Goal: Register for event/course

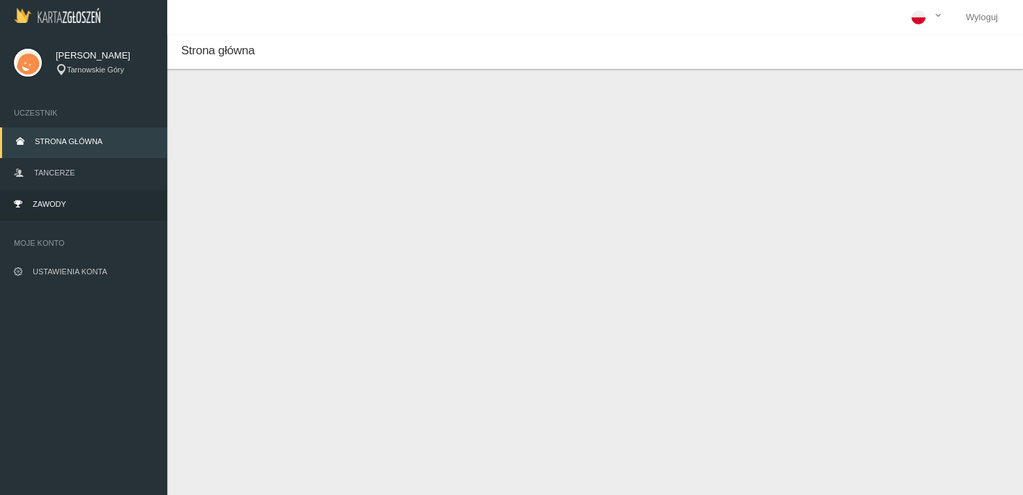
click at [40, 203] on span "Zawody" at bounding box center [49, 204] width 33 height 8
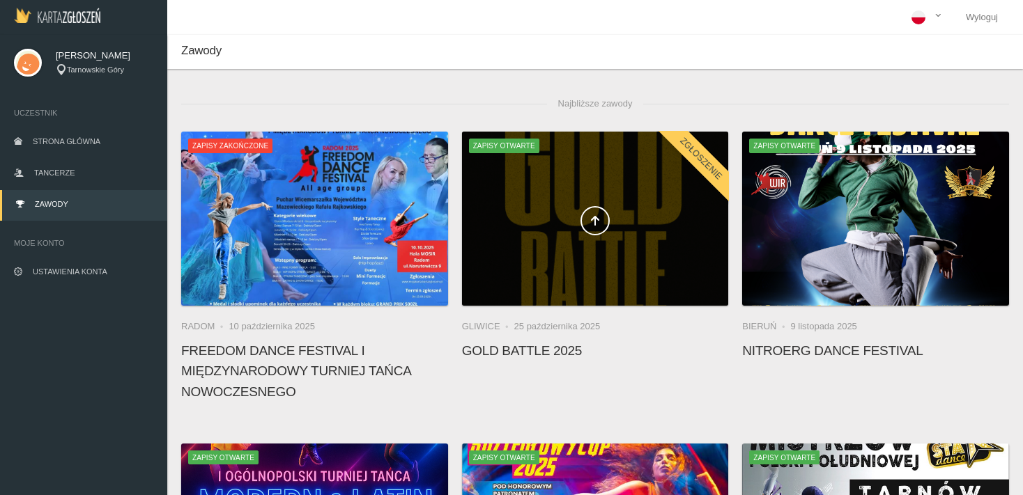
click at [618, 229] on span at bounding box center [595, 220] width 267 height 29
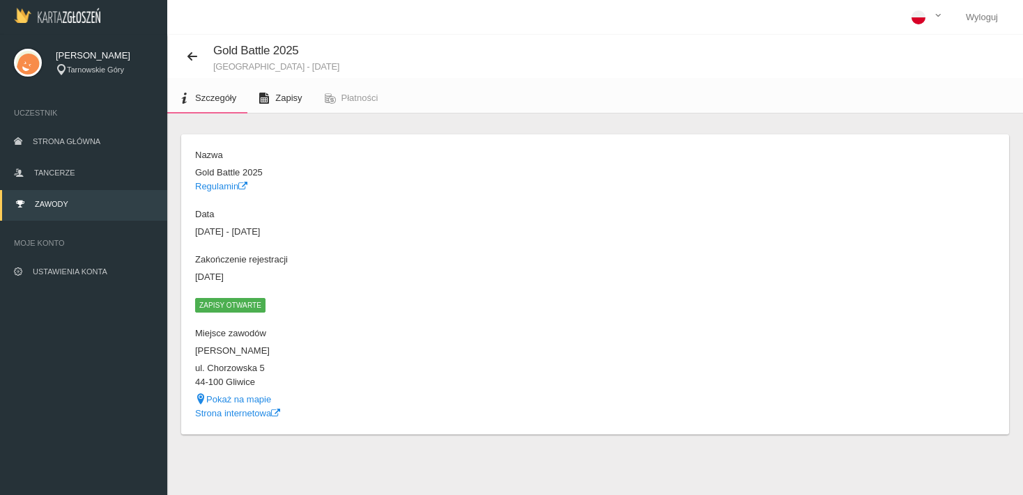
click at [294, 100] on span "Zapisy" at bounding box center [288, 98] width 26 height 10
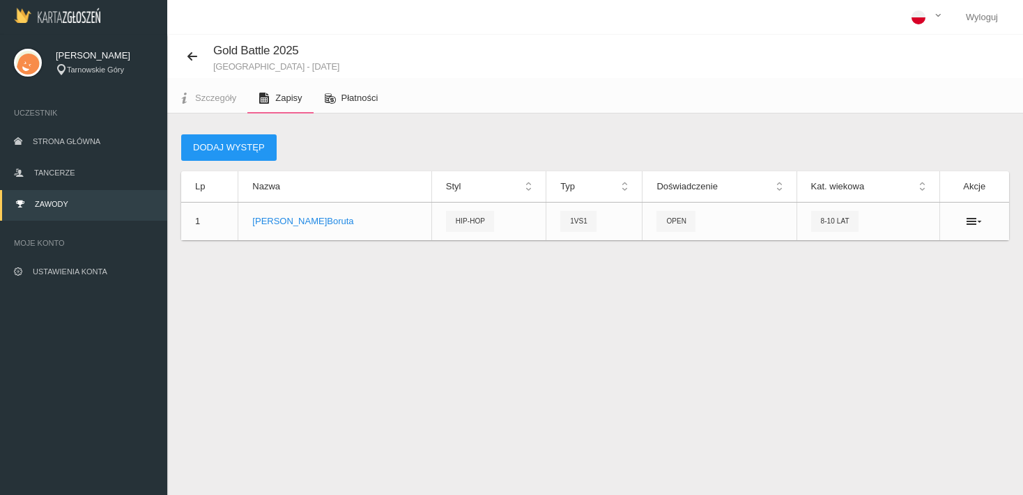
click at [357, 96] on span "Płatności" at bounding box center [359, 98] width 37 height 10
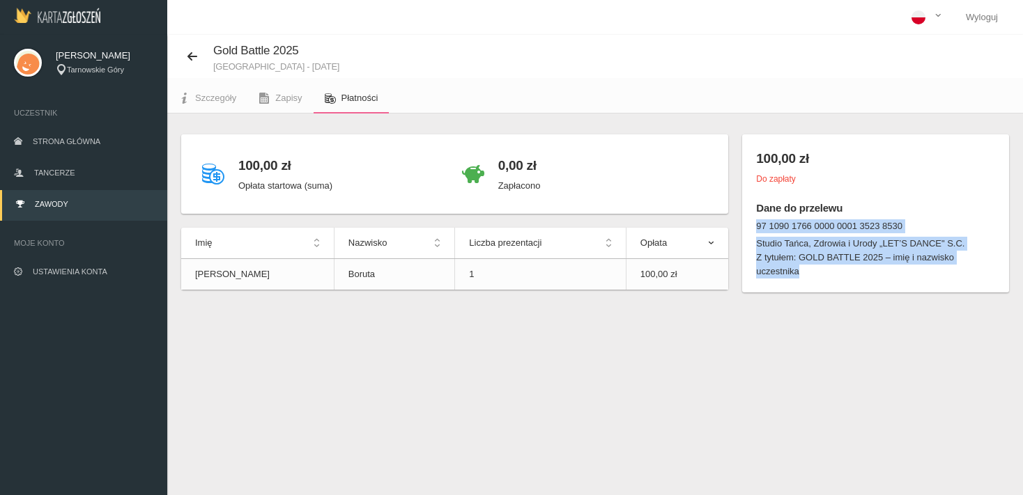
drag, startPoint x: 755, startPoint y: 224, endPoint x: 913, endPoint y: 284, distance: 168.5
click at [913, 284] on div "100,00 zł Do zapłaty Dane do przelewu 97 1090 1766 0000 0001 3523 8530 Studio T…" at bounding box center [875, 213] width 267 height 158
copy dl "97 1090 1766 0000 0001 3523 8530 Studio Tańca, Zdrowia i Urody „LET’S DANCE" S.…"
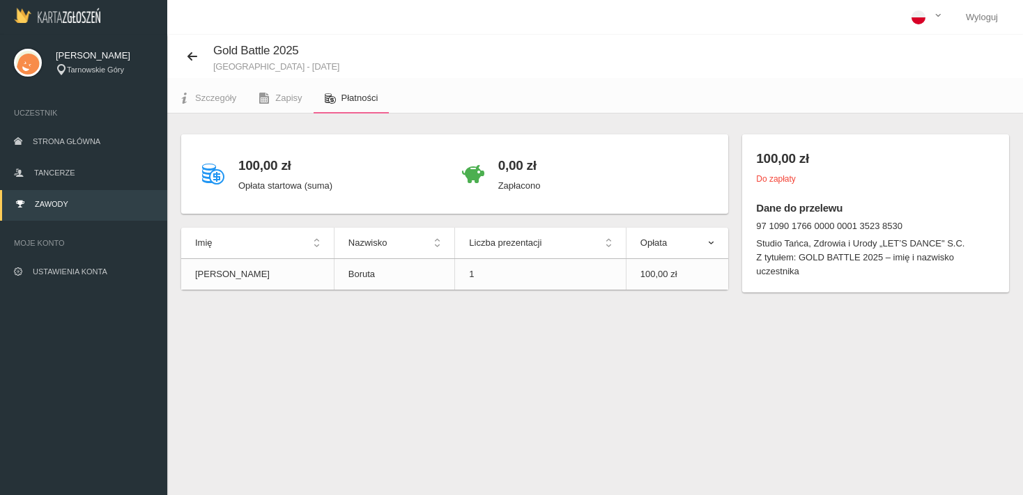
click at [729, 286] on div "100,00 zł Opłata startowa (suma) 0,00 zł Zapłacono Imię Nazwisko Liczba prezent…" at bounding box center [454, 218] width 561 height 169
